Goal: Find specific page/section: Find specific page/section

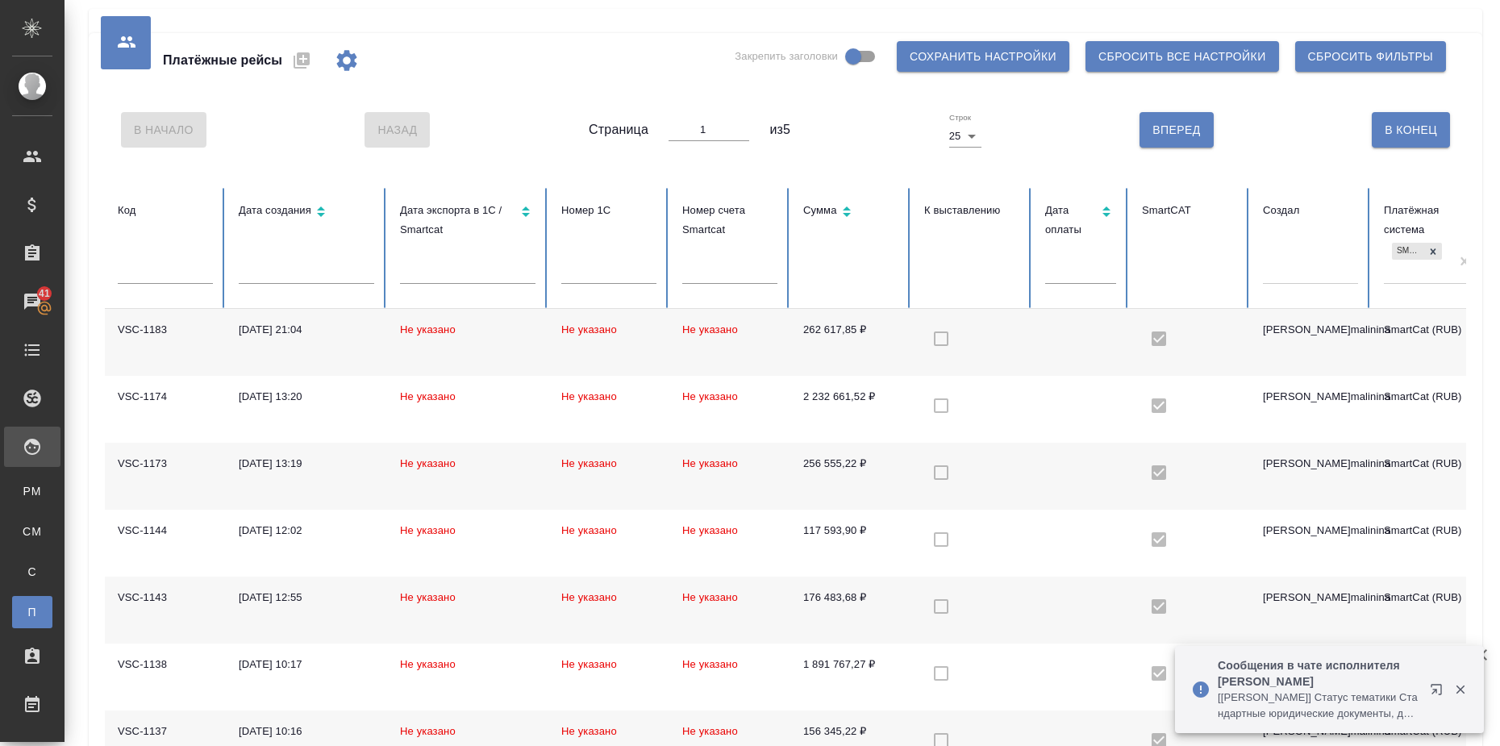
click at [1466, 689] on icon "button" at bounding box center [1460, 689] width 15 height 15
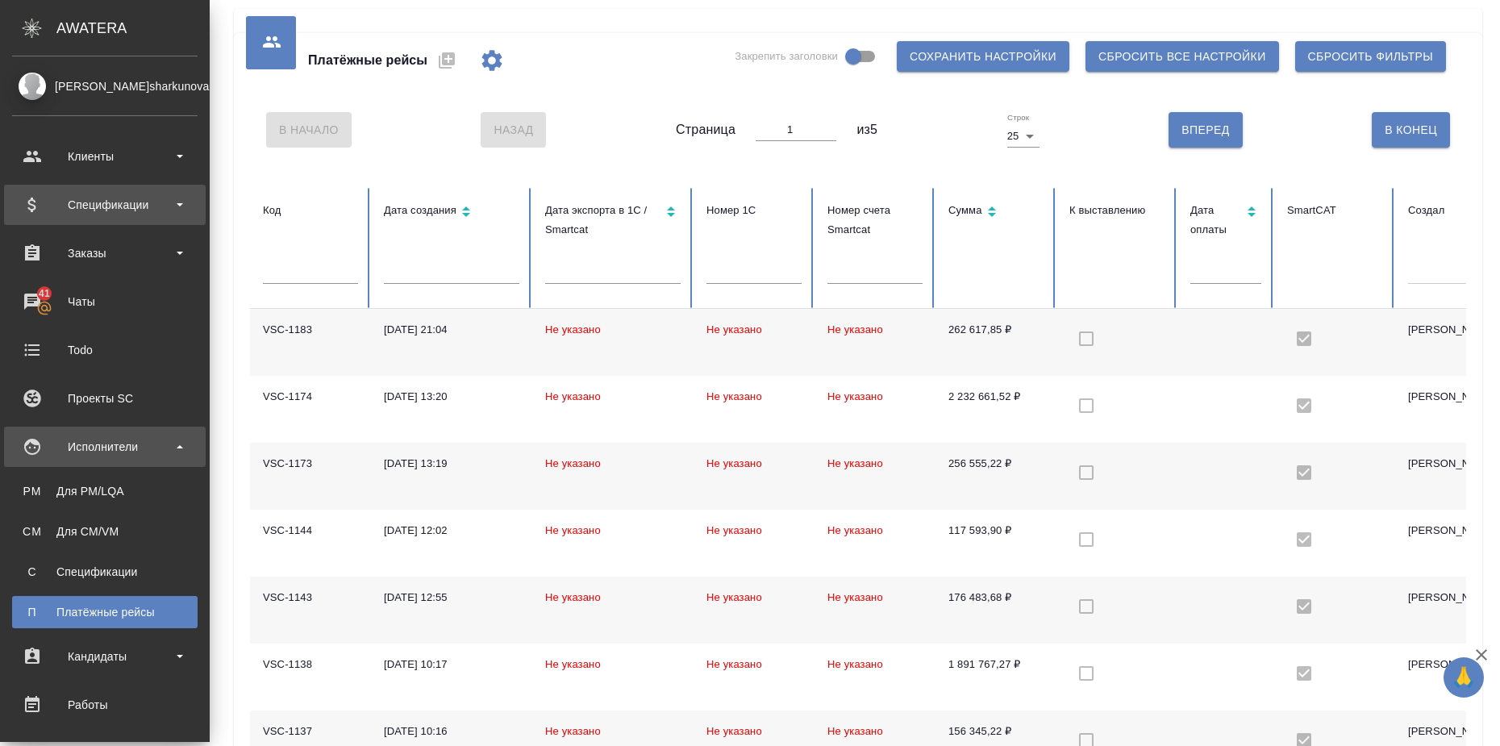
click at [134, 205] on div "Спецификации" at bounding box center [105, 205] width 186 height 24
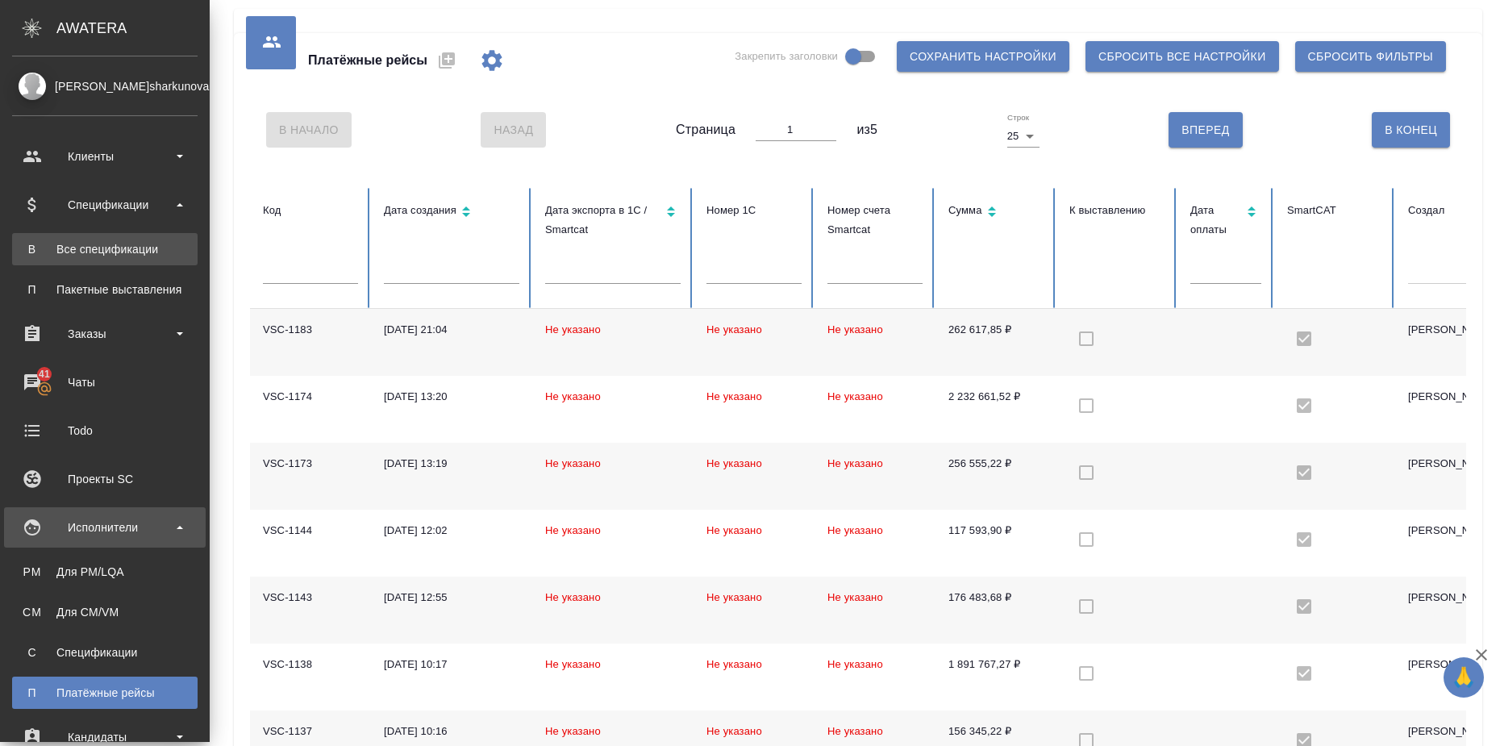
click at [127, 253] on div "Все спецификации" at bounding box center [104, 249] width 169 height 16
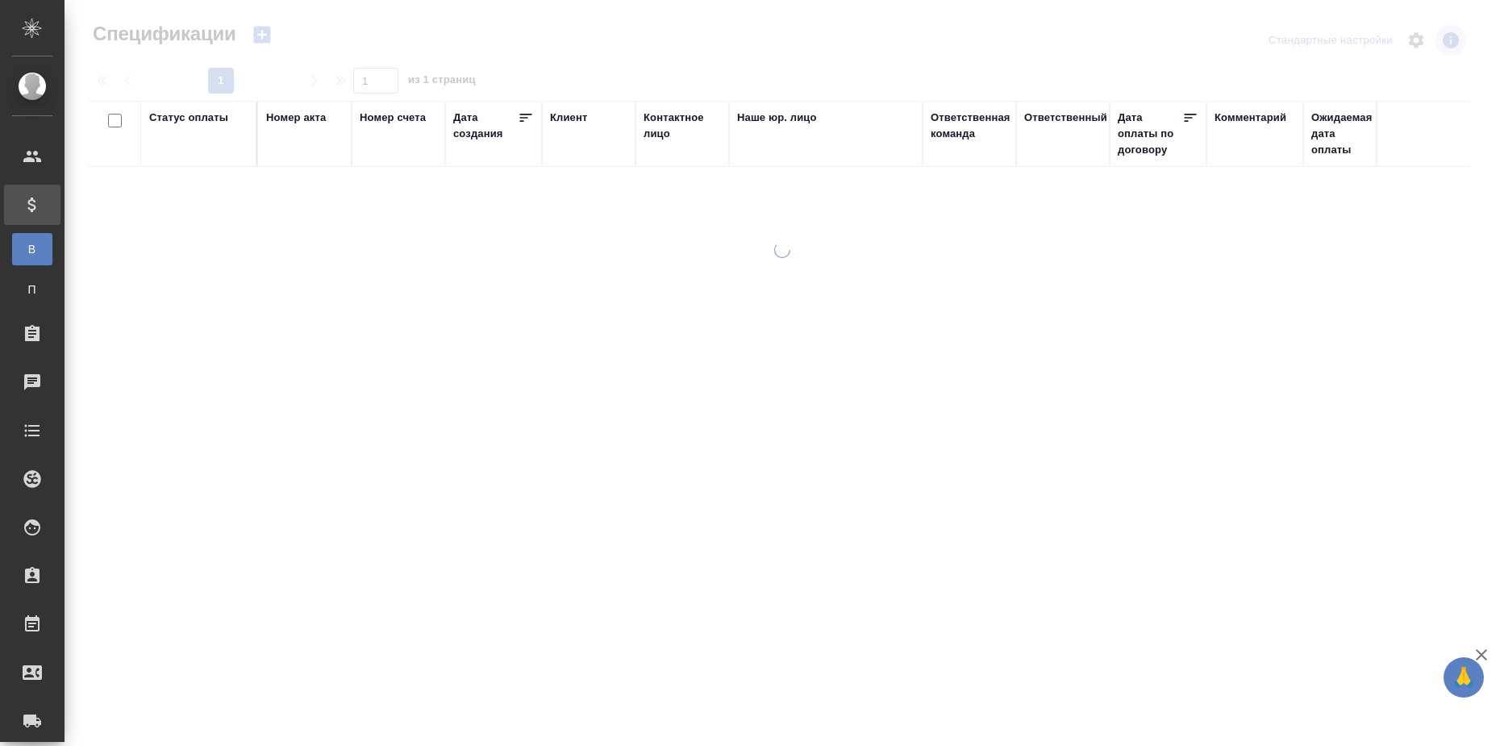
click at [181, 115] on div "Статус оплаты" at bounding box center [188, 118] width 79 height 16
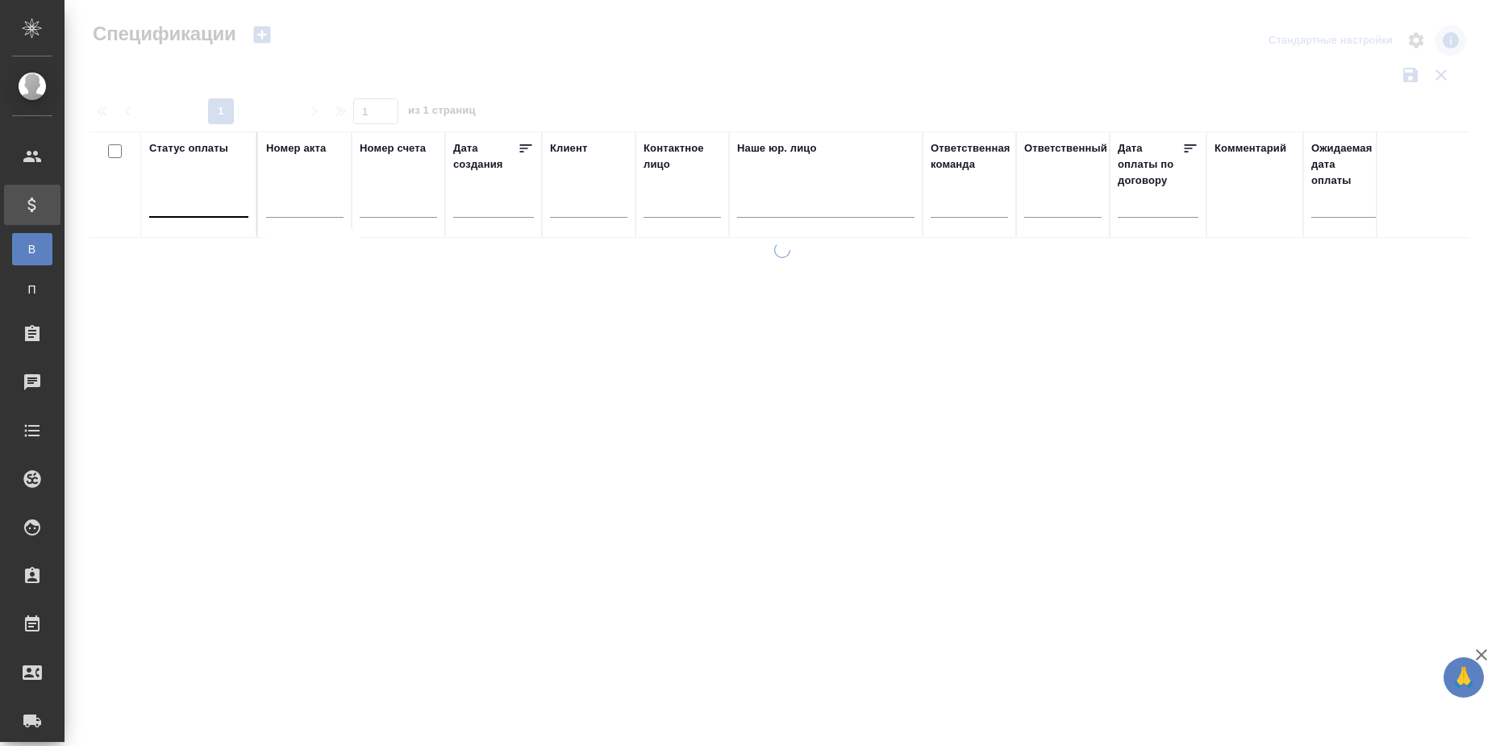
click at [199, 207] on div at bounding box center [198, 201] width 99 height 23
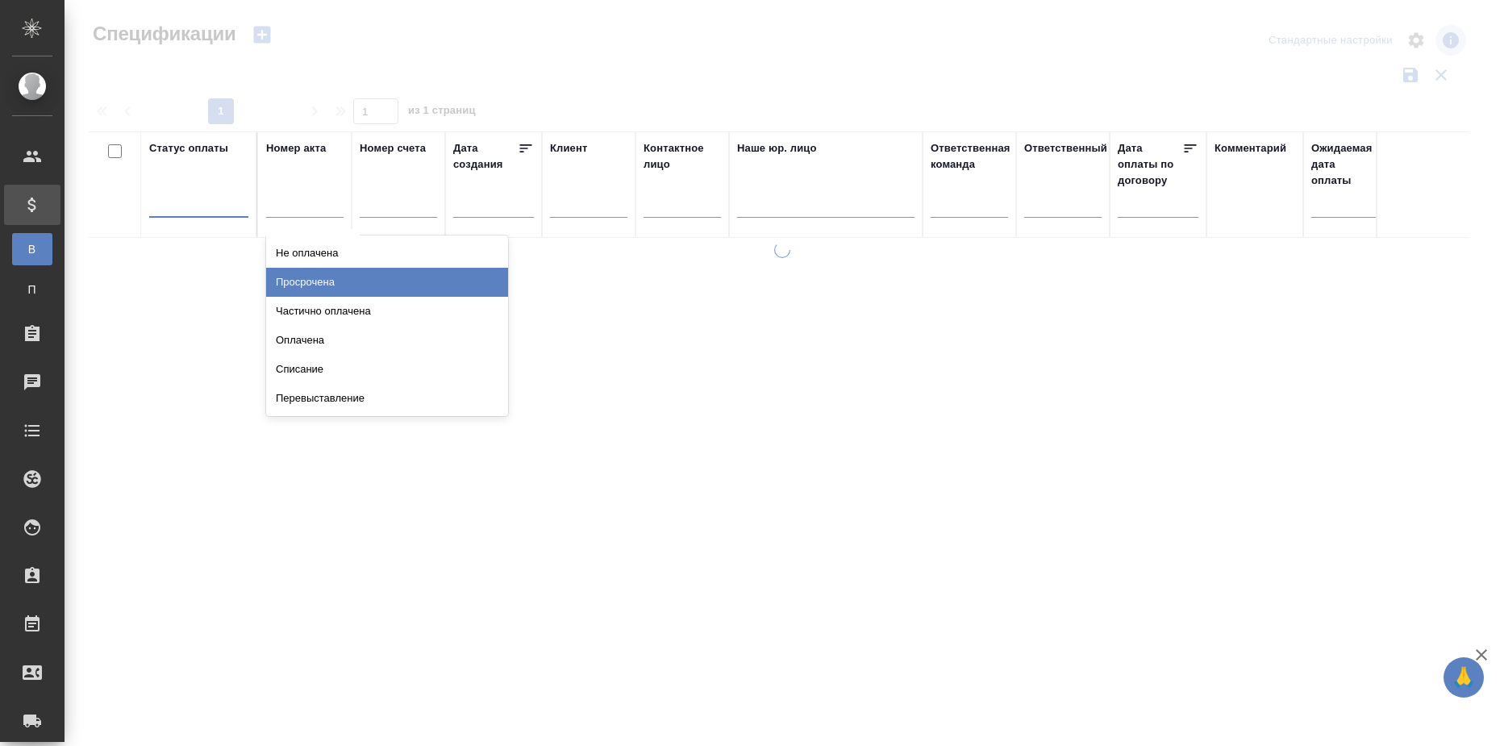
click at [338, 279] on div "Просрочена" at bounding box center [387, 282] width 242 height 29
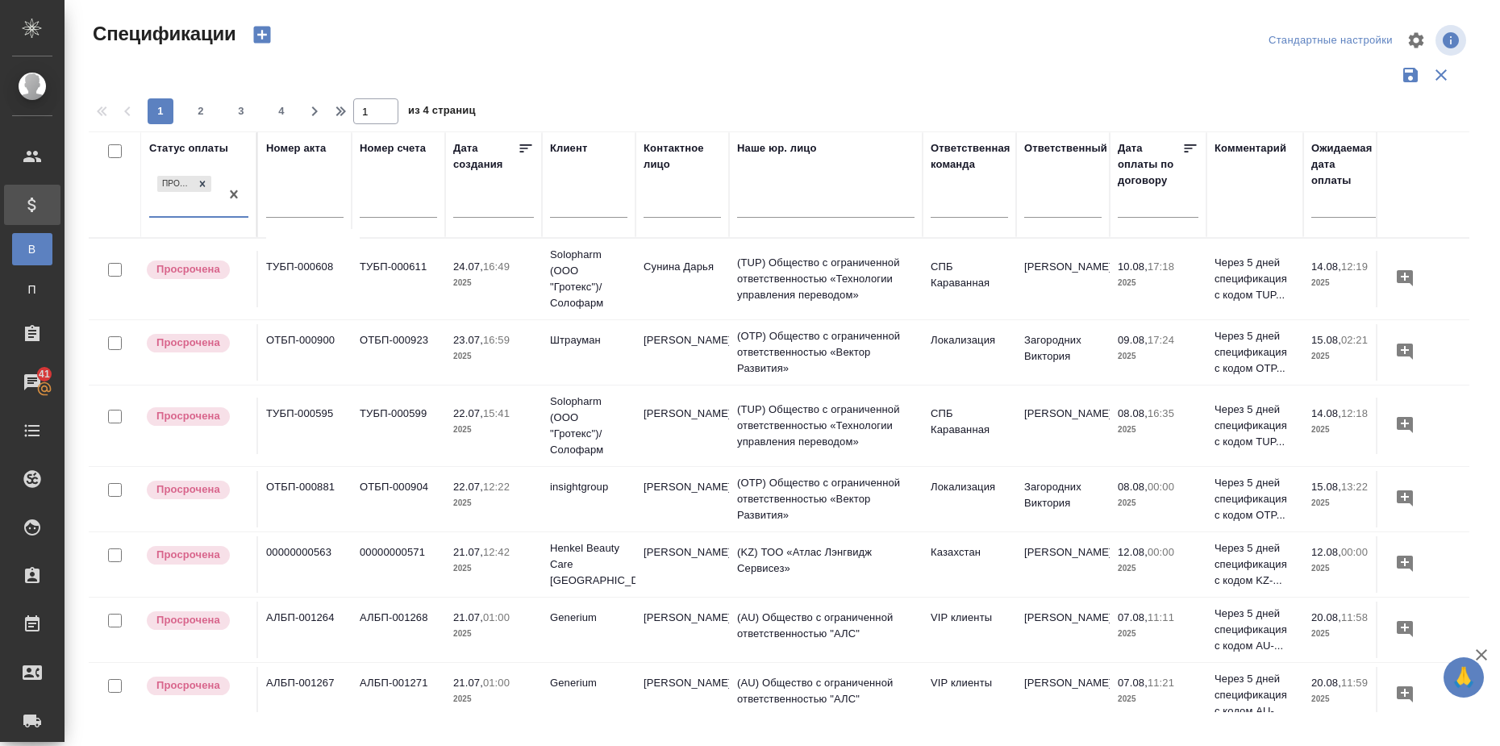
scroll to position [0, 298]
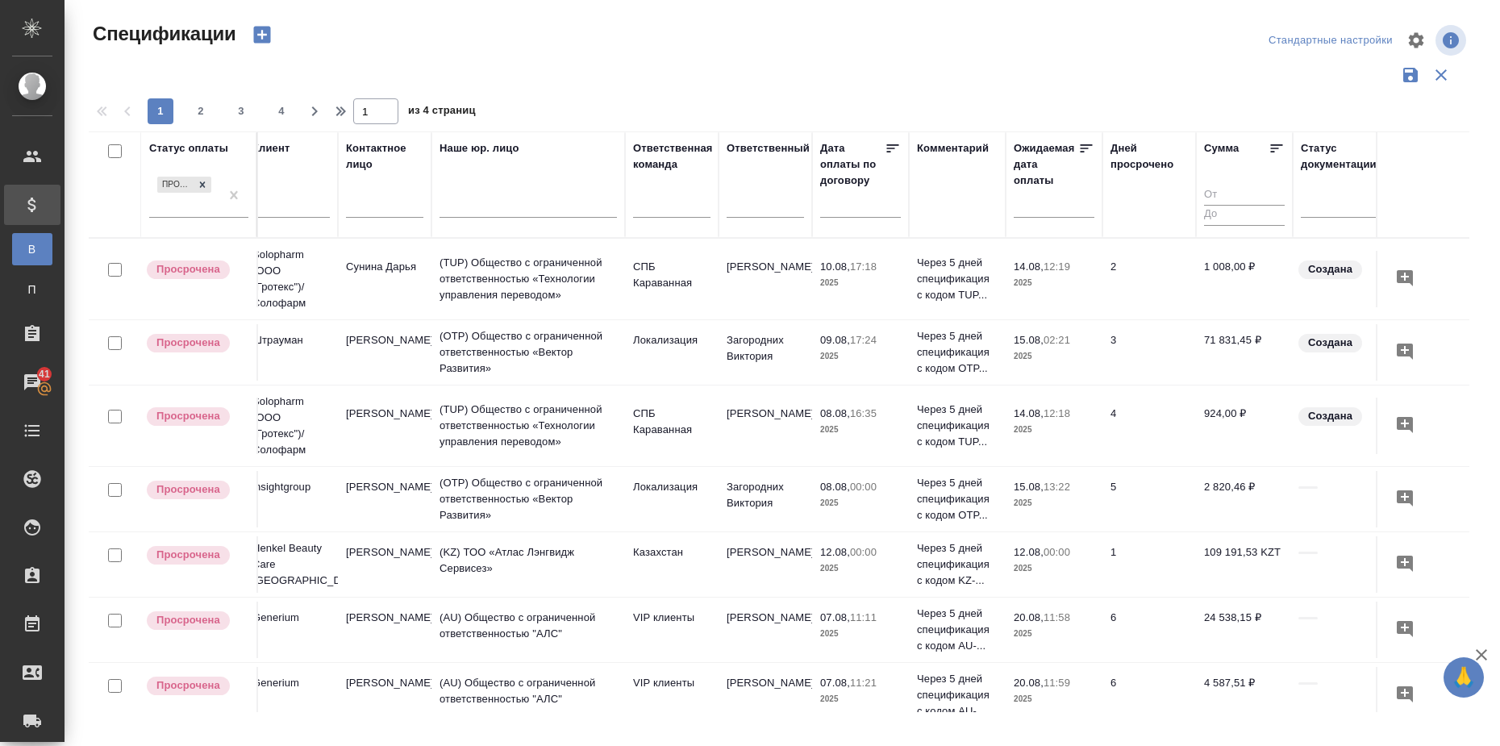
click at [1270, 144] on icon at bounding box center [1277, 148] width 16 height 16
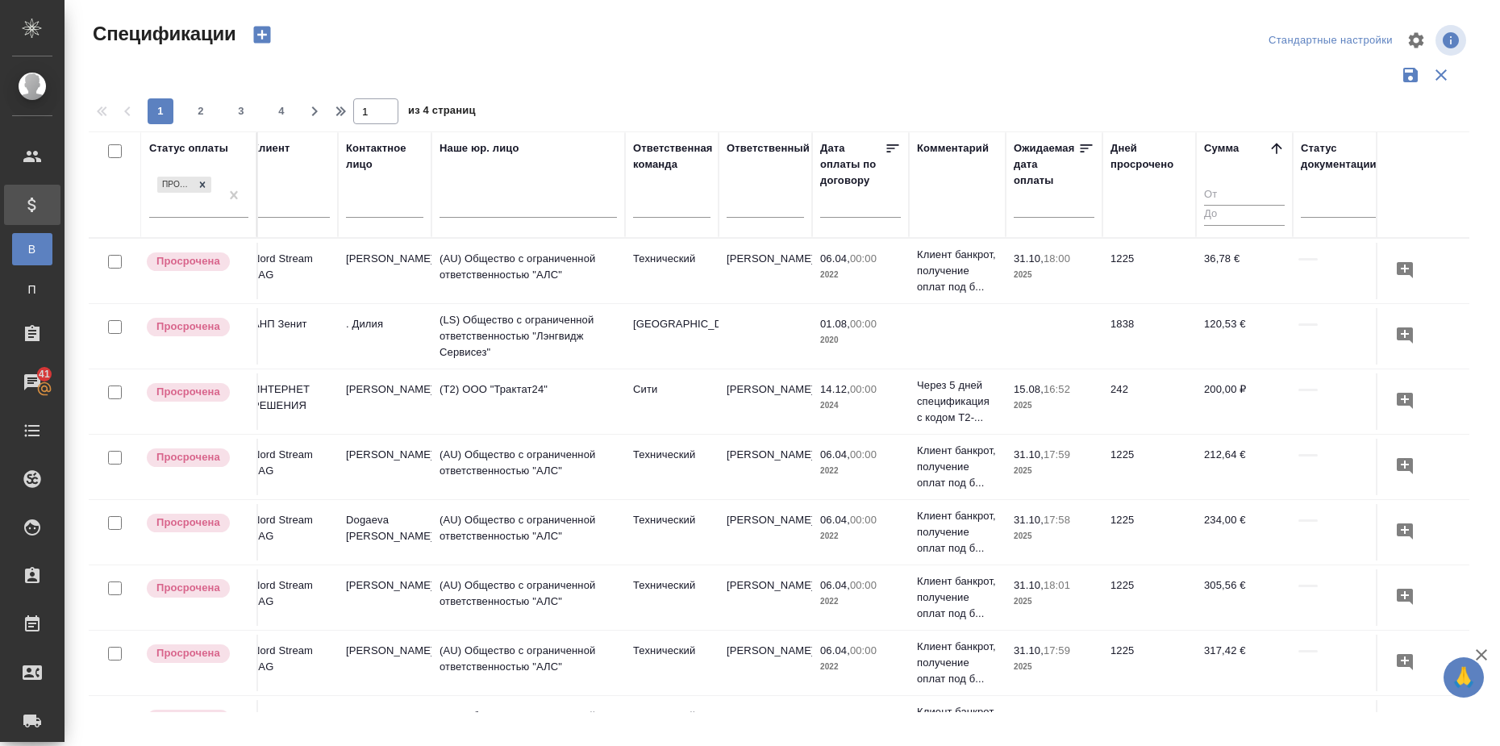
click at [1270, 145] on icon at bounding box center [1277, 148] width 16 height 16
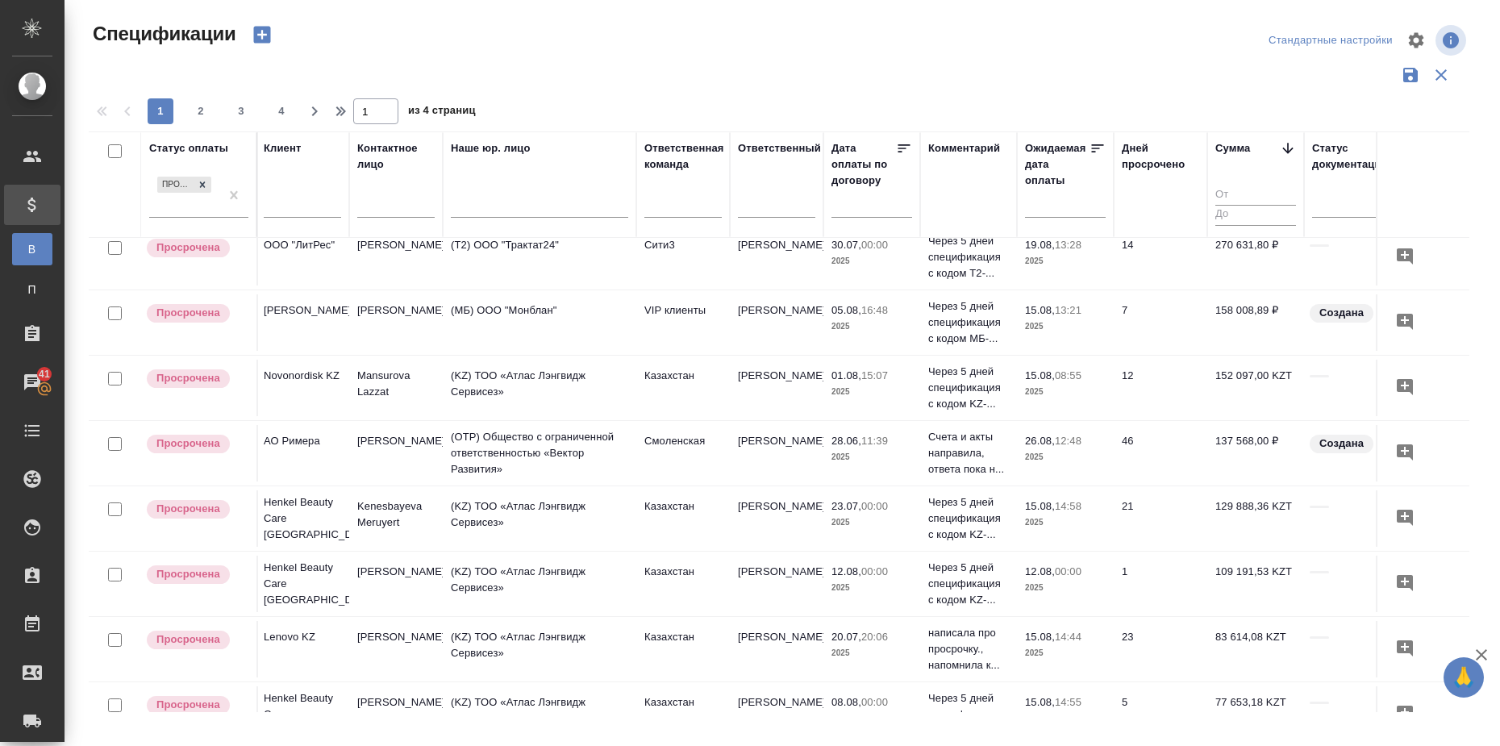
scroll to position [302, 286]
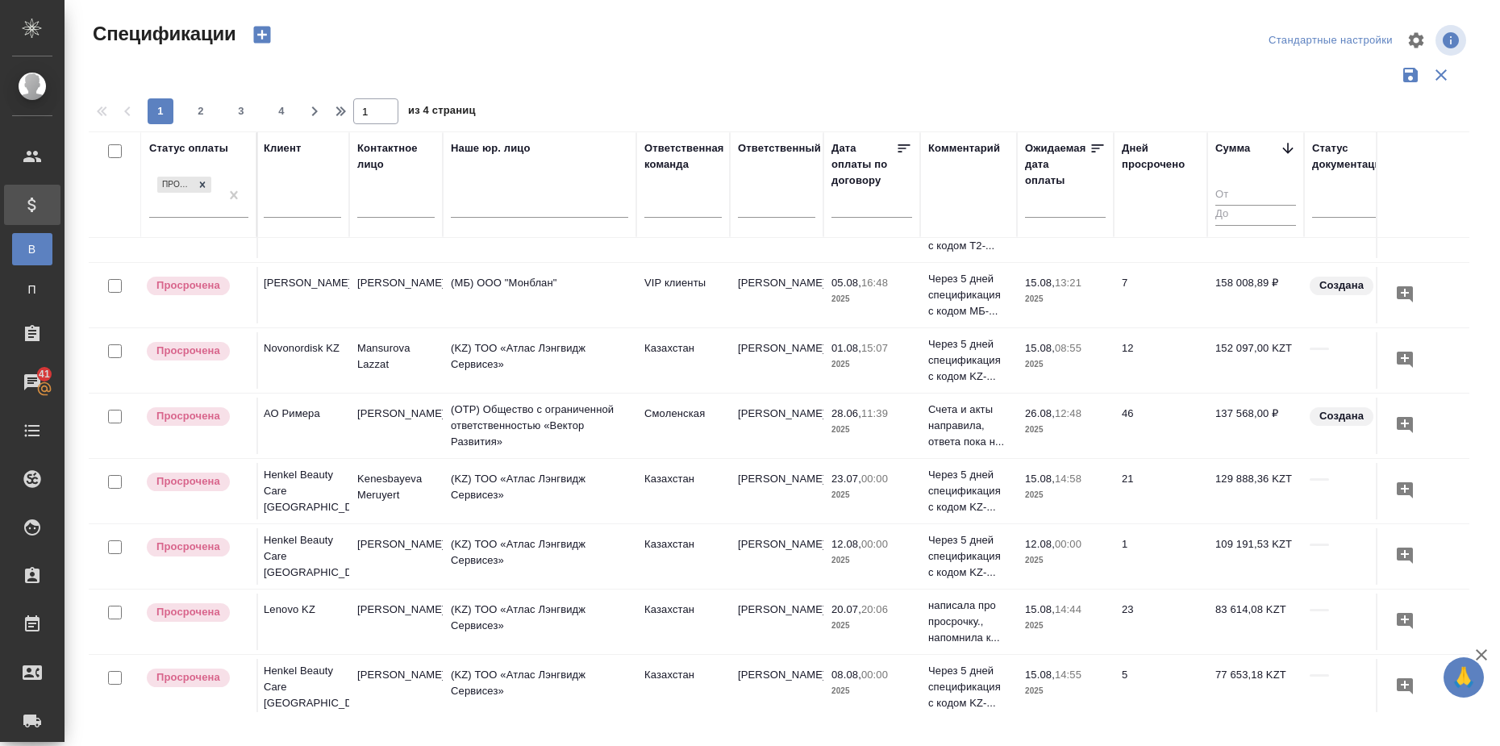
click at [912, 65] on div at bounding box center [779, 75] width 1381 height 31
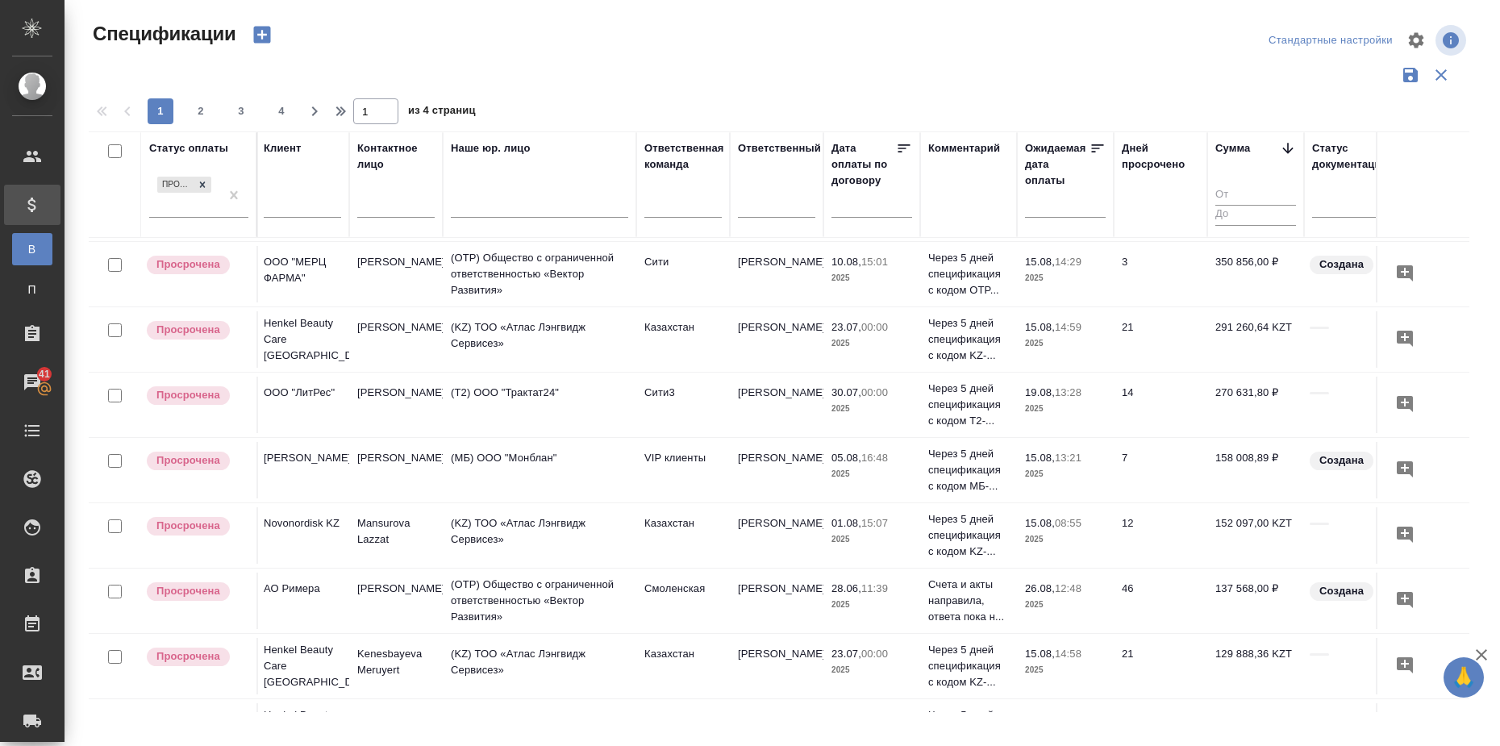
scroll to position [0, 286]
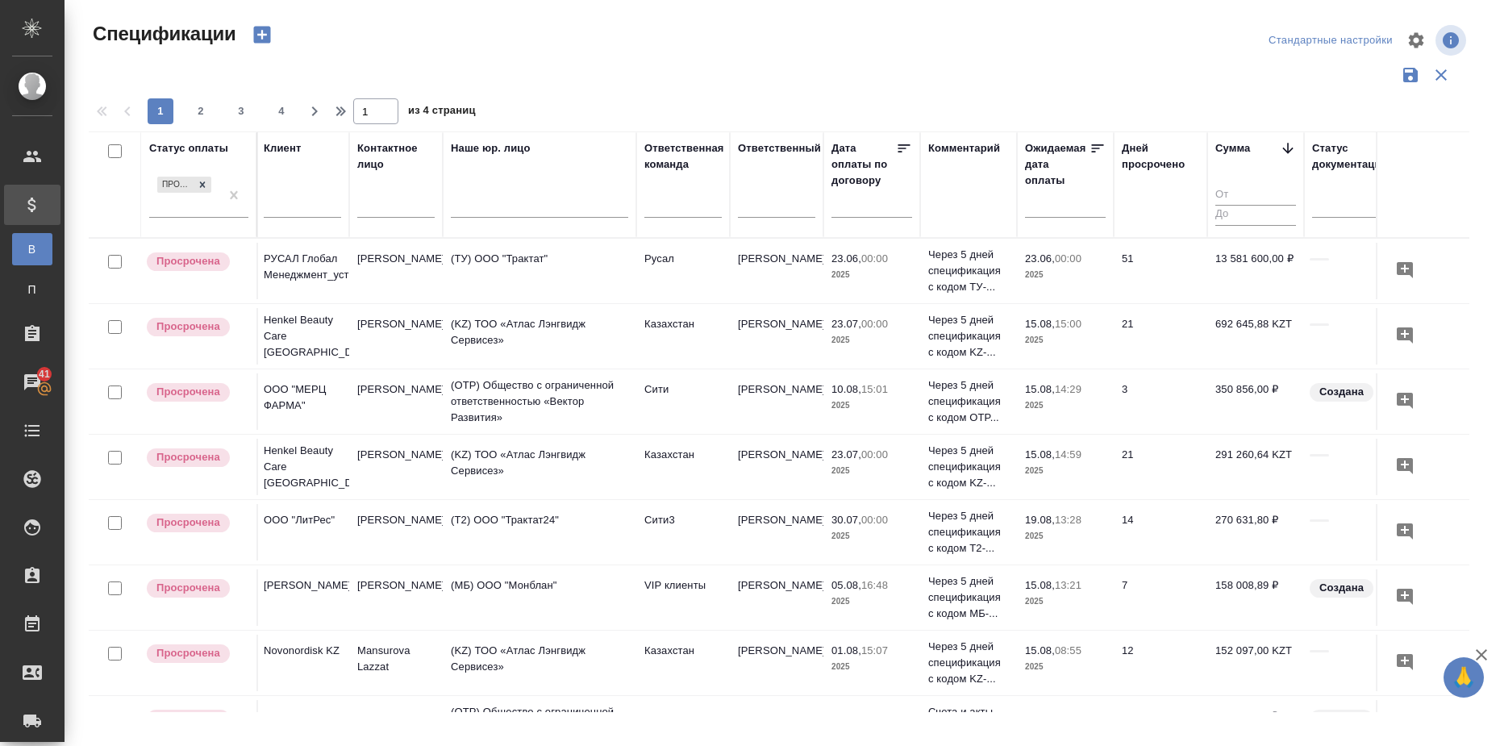
click at [1039, 207] on input "text" at bounding box center [1070, 204] width 71 height 23
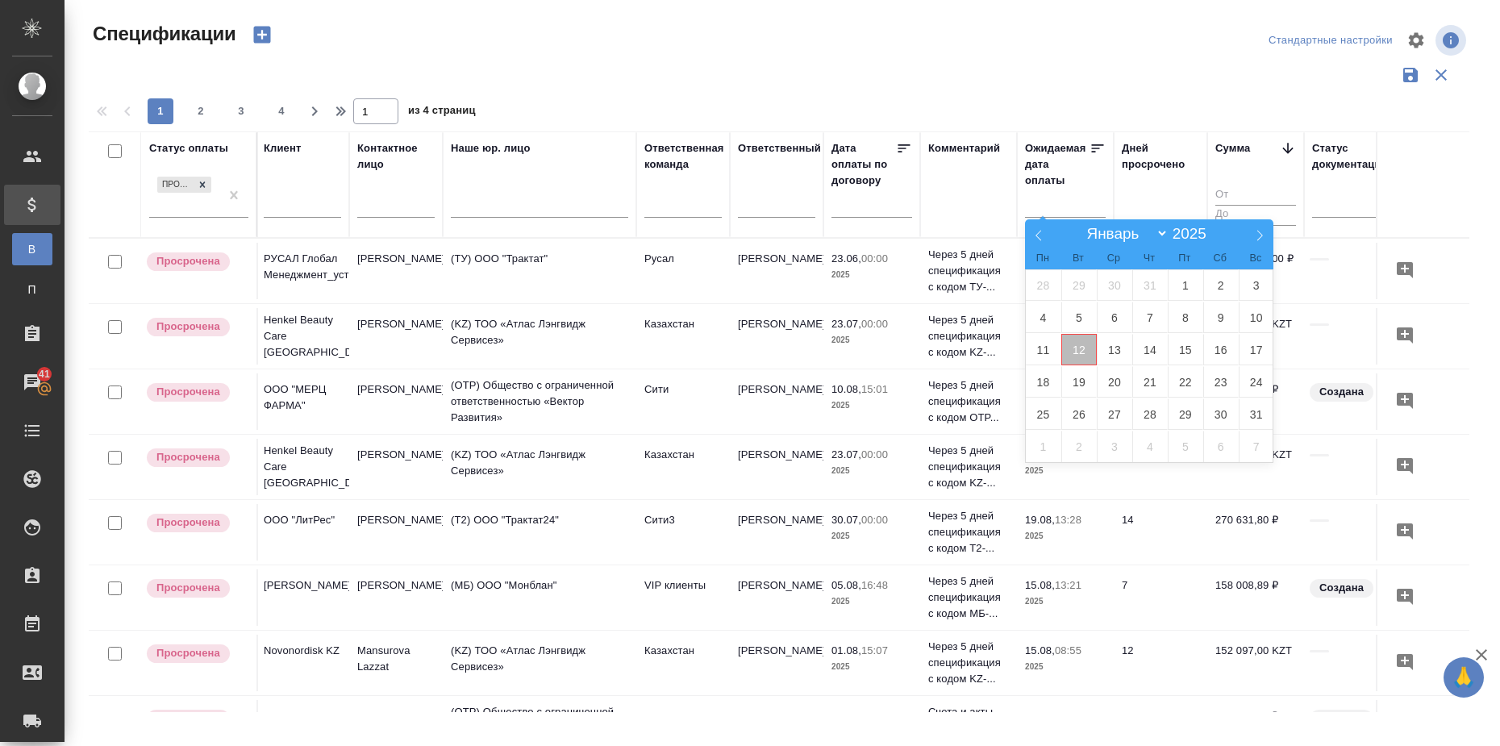
click at [1082, 351] on span "12" at bounding box center [1078, 349] width 35 height 31
type div "[DATE]T21:00:00.000Z"
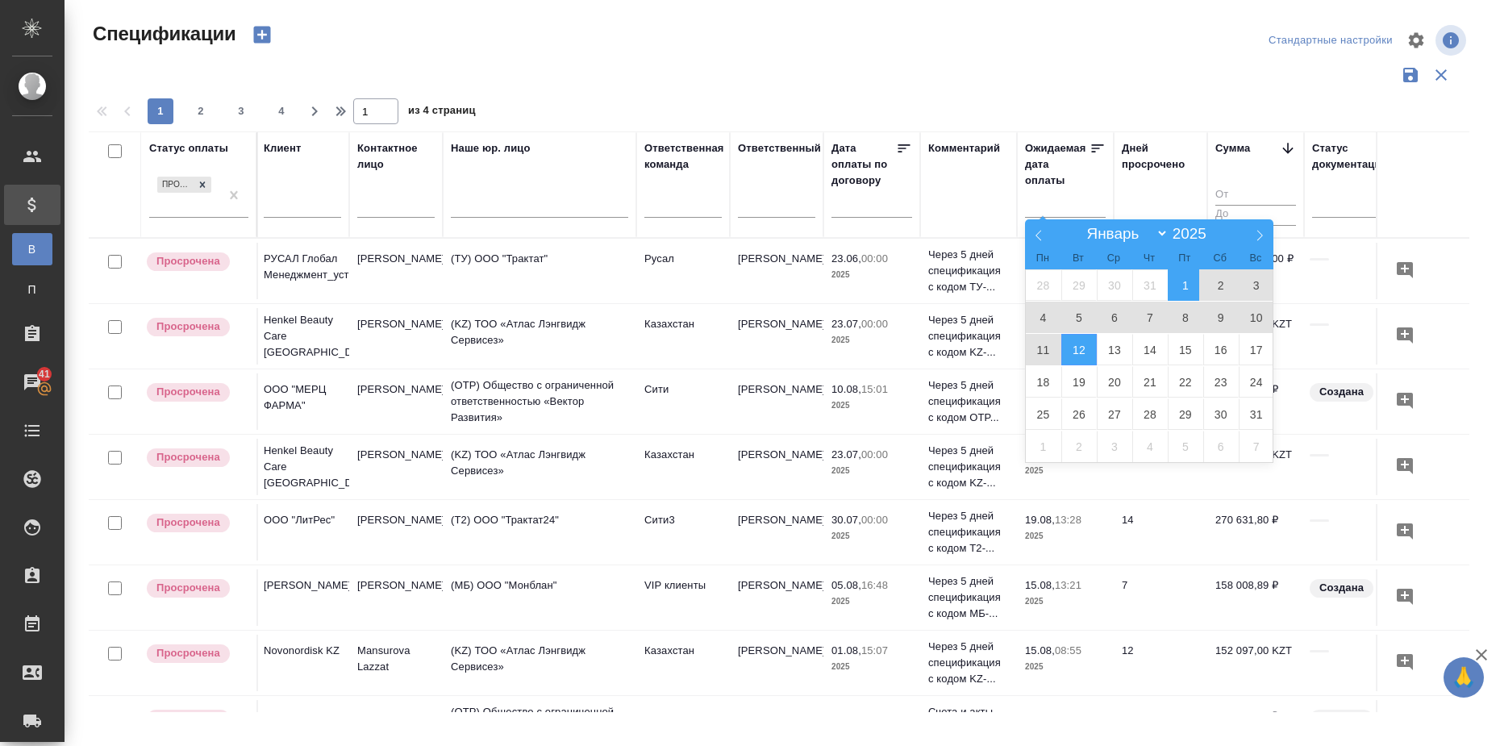
click at [1196, 292] on span "1" at bounding box center [1185, 284] width 35 height 31
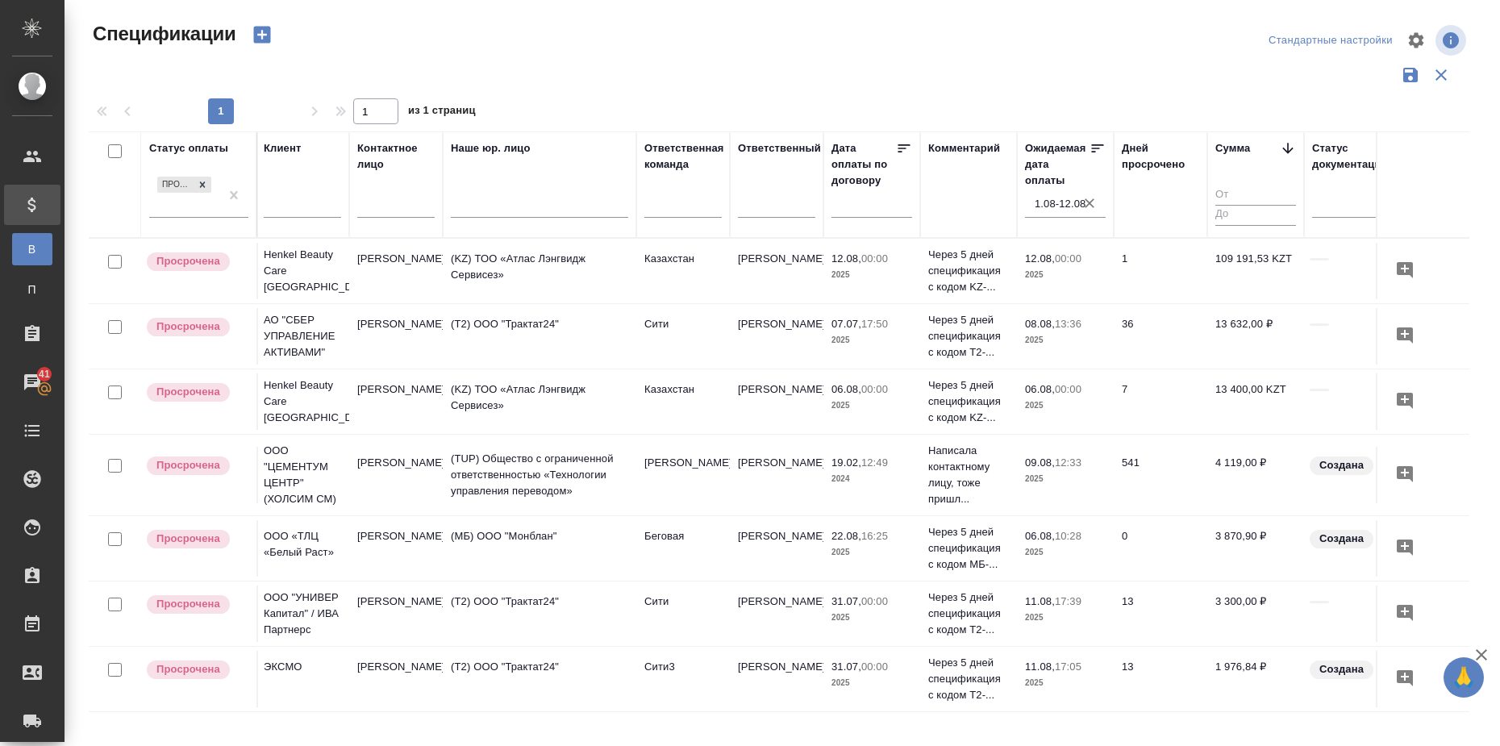
drag, startPoint x: 265, startPoint y: 19, endPoint x: 319, endPoint y: 30, distance: 56.0
click at [285, 21] on div "Спецификации" at bounding box center [321, 34] width 465 height 27
